Goal: Task Accomplishment & Management: Use online tool/utility

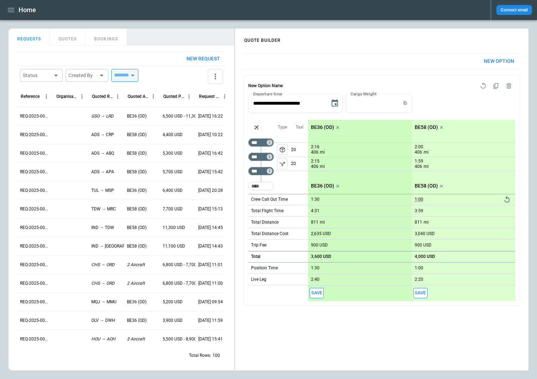
click at [337, 127] on icon "scrollable content" at bounding box center [337, 127] width 3 height 3
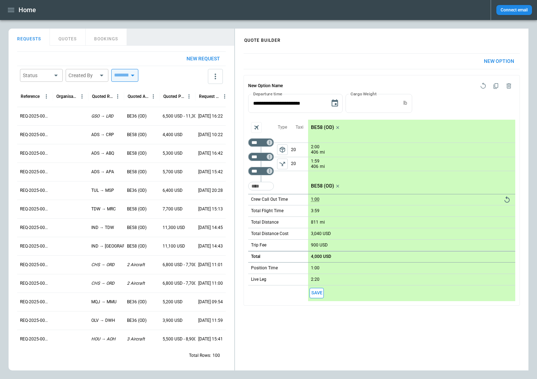
click at [507, 56] on button "New Option" at bounding box center [499, 61] width 42 height 15
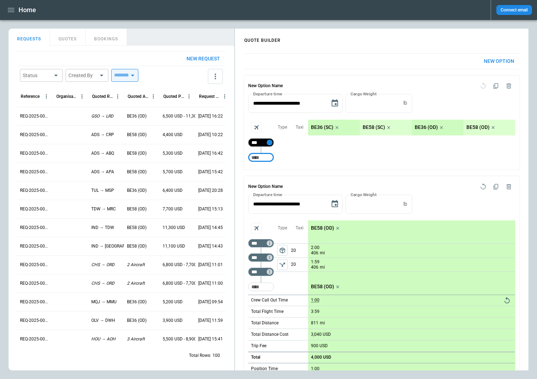
click at [270, 143] on icon "Too short" at bounding box center [269, 142] width 5 height 5
click at [273, 150] on p "Edit" at bounding box center [273, 151] width 7 height 6
type input "***"
drag, startPoint x: 530, startPoint y: 126, endPoint x: 274, endPoint y: 169, distance: 260.6
click at [530, 126] on main "FindBorderBarSize QUOTE BUILDER REQUESTS QUOTES BOOKINGS New request Status ​ C…" at bounding box center [268, 199] width 537 height 359
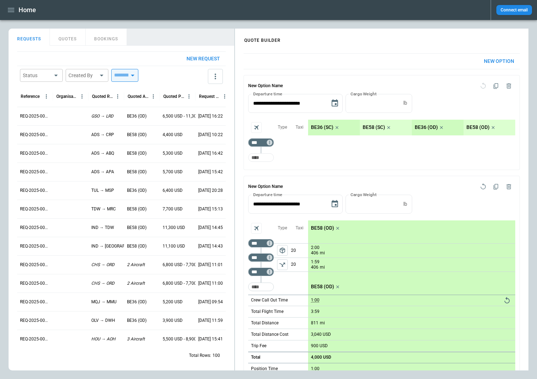
click at [263, 157] on input "Too short" at bounding box center [261, 157] width 23 height 13
type input "***"
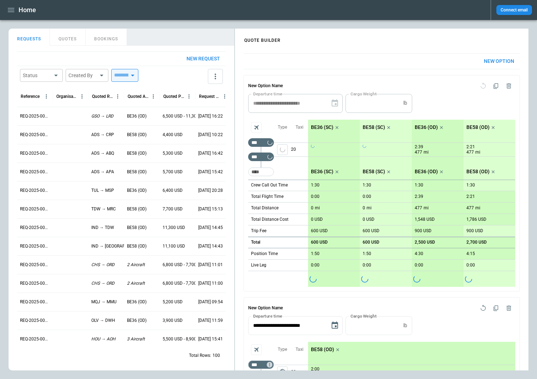
drag, startPoint x: 534, startPoint y: 131, endPoint x: 349, endPoint y: 171, distance: 189.1
click at [534, 131] on main "FindBorderBarSize QUOTE BUILDER REQUESTS QUOTES BOOKINGS New request Status ​ C…" at bounding box center [268, 199] width 537 height 359
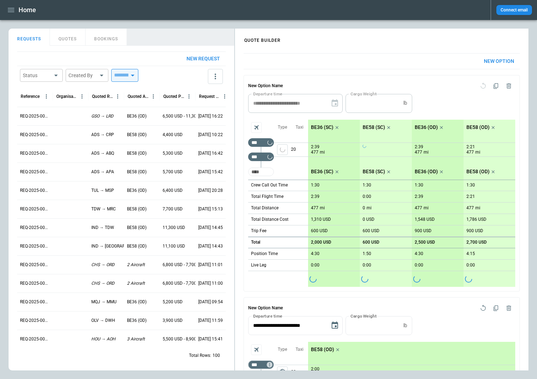
click at [266, 174] on input "Too short" at bounding box center [261, 171] width 23 height 13
type input "***"
click at [257, 124] on icon "Aircraft selection" at bounding box center [256, 127] width 7 height 7
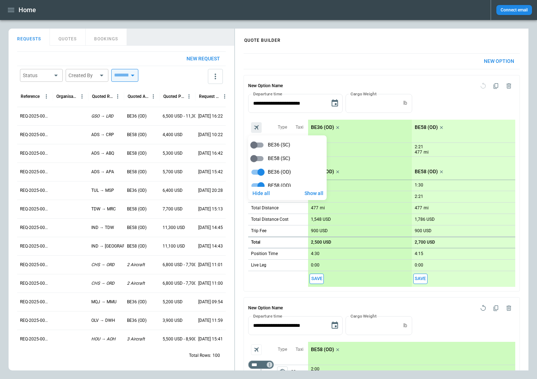
click at [518, 164] on div at bounding box center [268, 189] width 537 height 379
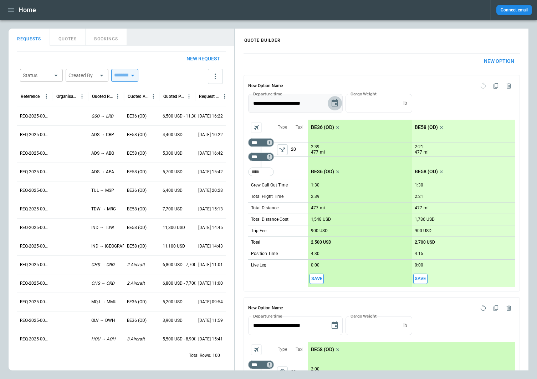
click at [334, 102] on icon "Choose date, selected date is Aug 11, 2025" at bounding box center [335, 103] width 9 height 9
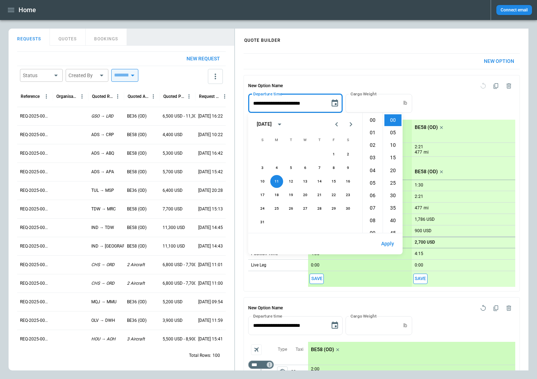
scroll to position [226, 0]
click at [370, 181] on li "23" at bounding box center [372, 183] width 17 height 12
type input "**********"
click at [384, 244] on button "Apply" at bounding box center [388, 243] width 24 height 15
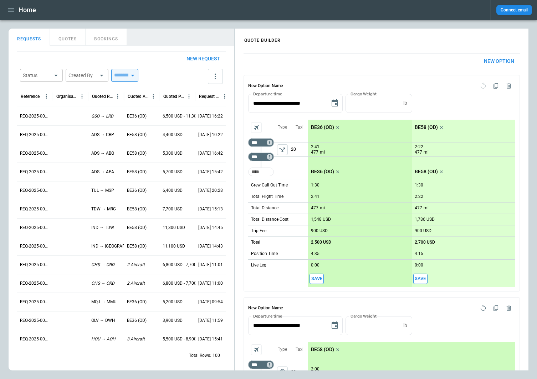
click at [265, 173] on input "Too short" at bounding box center [261, 171] width 23 height 13
drag, startPoint x: 532, startPoint y: 141, endPoint x: 508, endPoint y: 147, distance: 24.3
click at [532, 141] on main "FindBorderBarSize QUOTE BUILDER REQUESTS QUOTES BOOKINGS New request Status ​ C…" at bounding box center [268, 199] width 537 height 359
click at [260, 172] on input "Too short" at bounding box center [261, 171] width 23 height 13
type input "***"
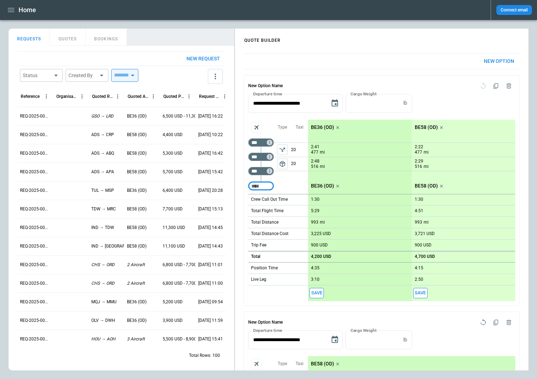
click at [439, 126] on icon "scrollable content" at bounding box center [441, 127] width 7 height 7
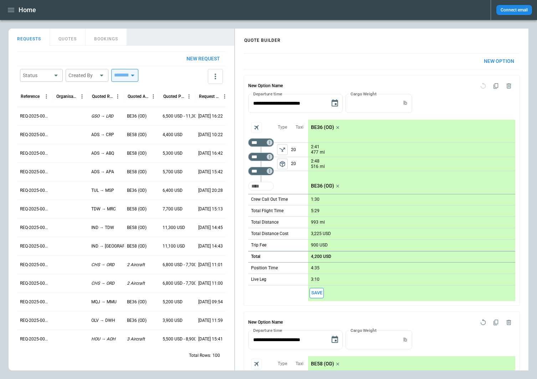
click at [265, 187] on input "Too short" at bounding box center [261, 185] width 23 height 13
type input "***"
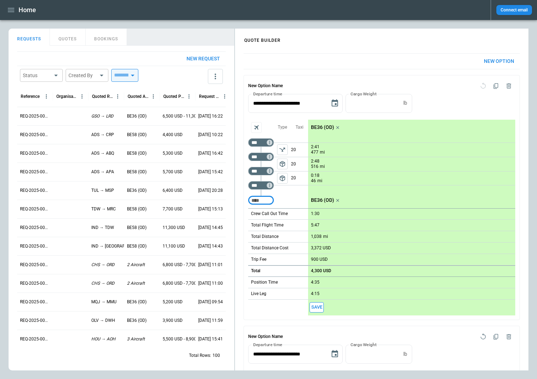
click at [283, 176] on span "package_2" at bounding box center [282, 177] width 7 height 7
drag, startPoint x: 532, startPoint y: 77, endPoint x: 497, endPoint y: 72, distance: 35.9
click at [532, 77] on main "FindBorderBarSize QUOTE BUILDER REQUESTS QUOTES BOOKINGS New request Status ​ C…" at bounding box center [268, 199] width 537 height 359
